Goal: Transaction & Acquisition: Purchase product/service

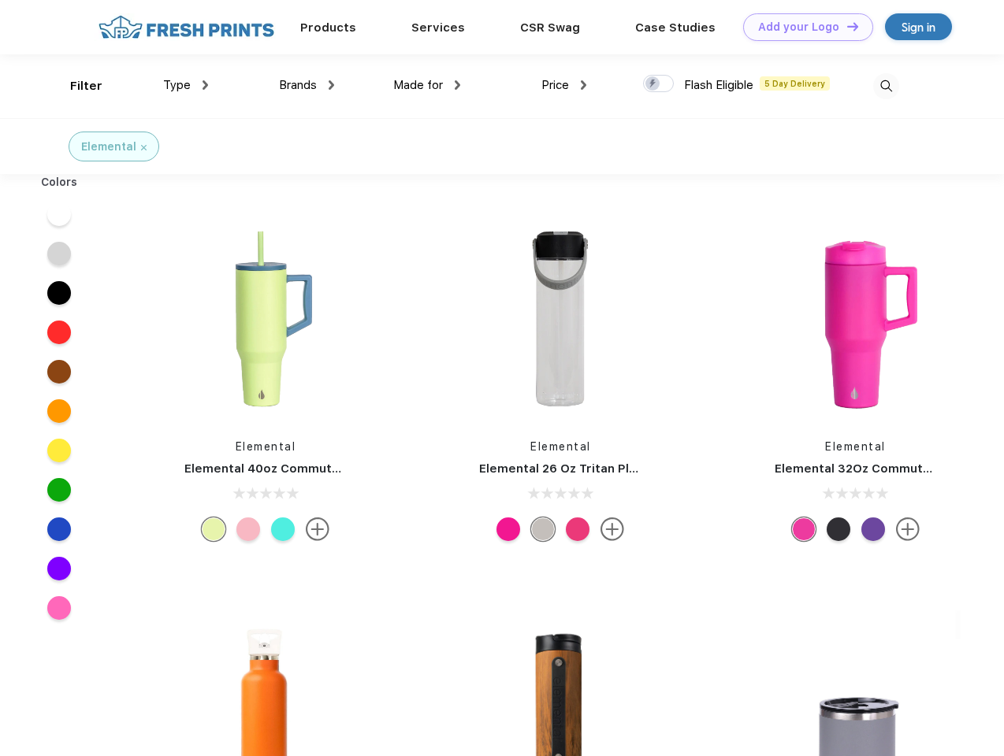
click at [802, 27] on link "Add your Logo Design Tool" at bounding box center [808, 27] width 130 height 28
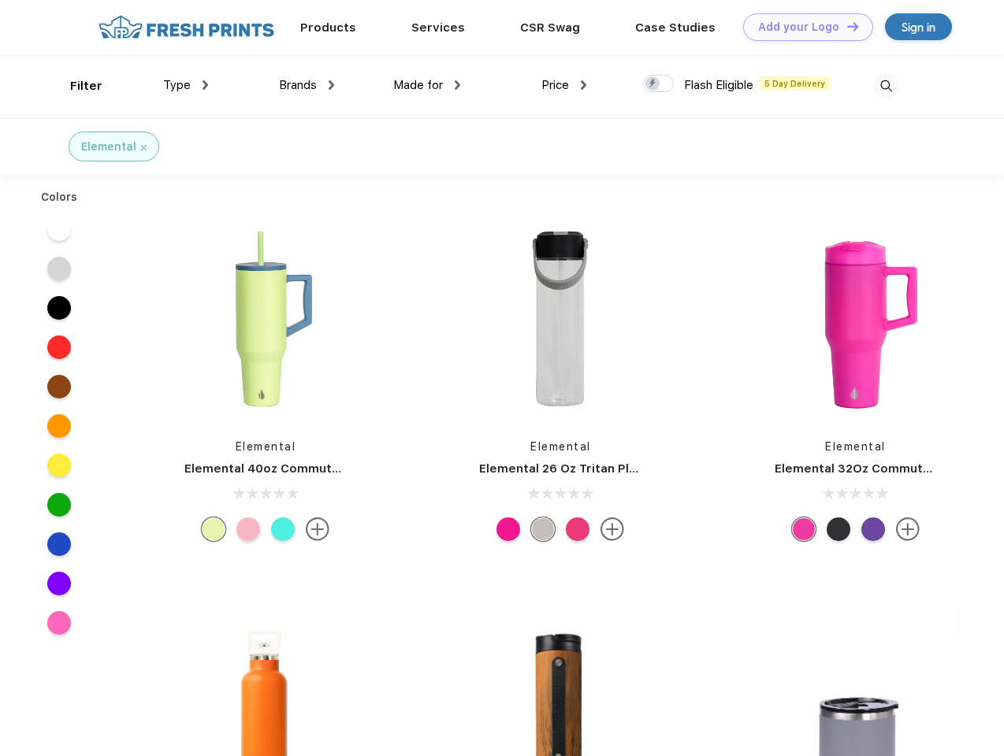
click at [0, 0] on div "Design Tool" at bounding box center [0, 0] width 0 height 0
click at [845, 26] on link "Add your Logo Design Tool" at bounding box center [808, 27] width 130 height 28
click at [76, 86] on div "Filter" at bounding box center [86, 86] width 32 height 18
click at [186, 85] on span "Type" at bounding box center [177, 85] width 28 height 14
click at [306, 85] on span "Brands" at bounding box center [298, 85] width 38 height 14
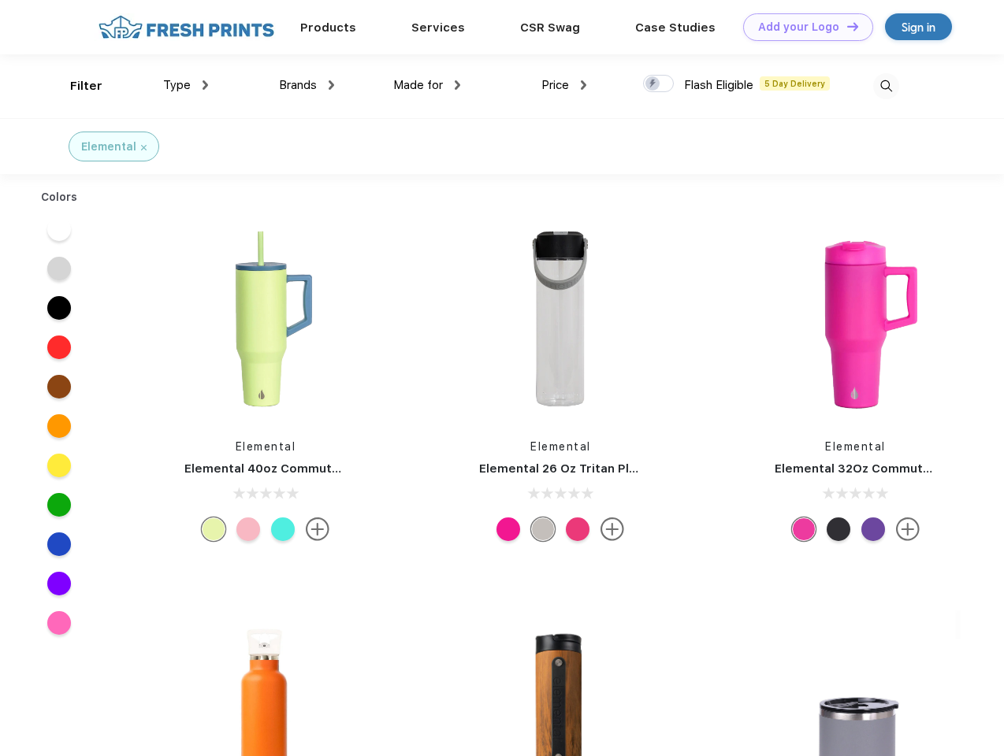
click at [427, 85] on span "Made for" at bounding box center [418, 85] width 50 height 14
click at [564, 85] on span "Price" at bounding box center [555, 85] width 28 height 14
click at [659, 84] on div at bounding box center [658, 83] width 31 height 17
click at [653, 84] on input "checkbox" at bounding box center [648, 79] width 10 height 10
click at [886, 86] on img at bounding box center [886, 86] width 26 height 26
